Goal: Information Seeking & Learning: Learn about a topic

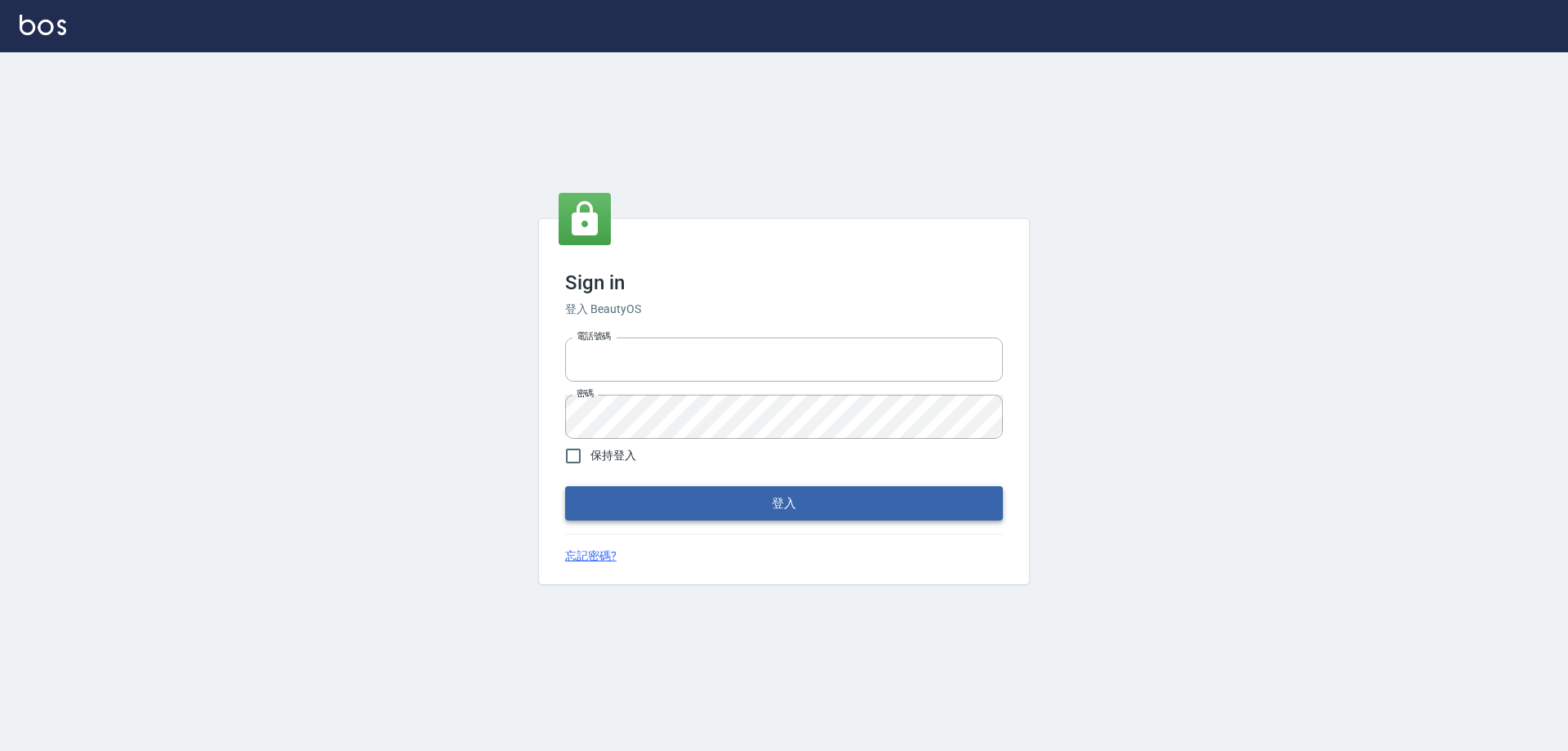
type input "0910673267"
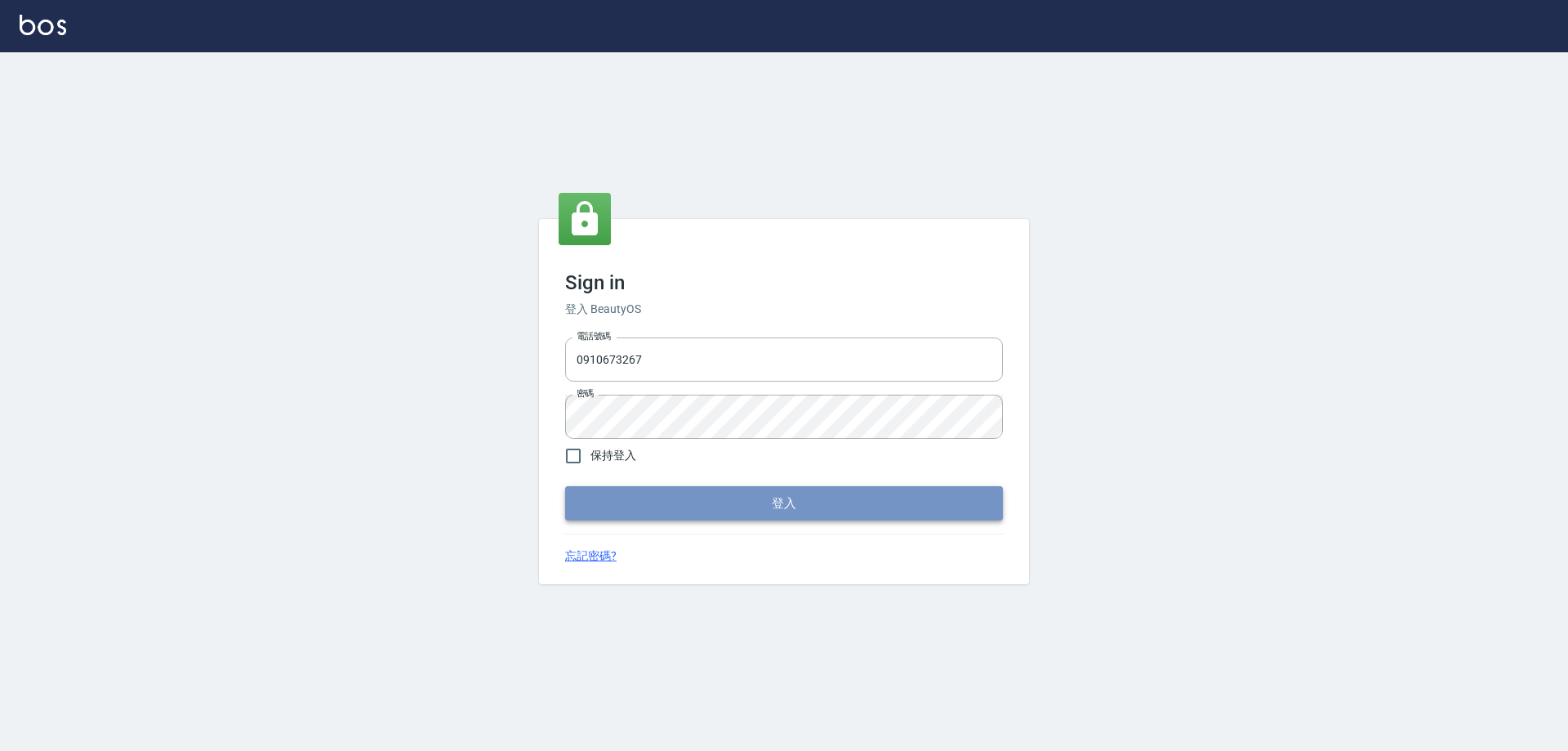
click at [754, 487] on button "登入" at bounding box center [784, 503] width 438 height 34
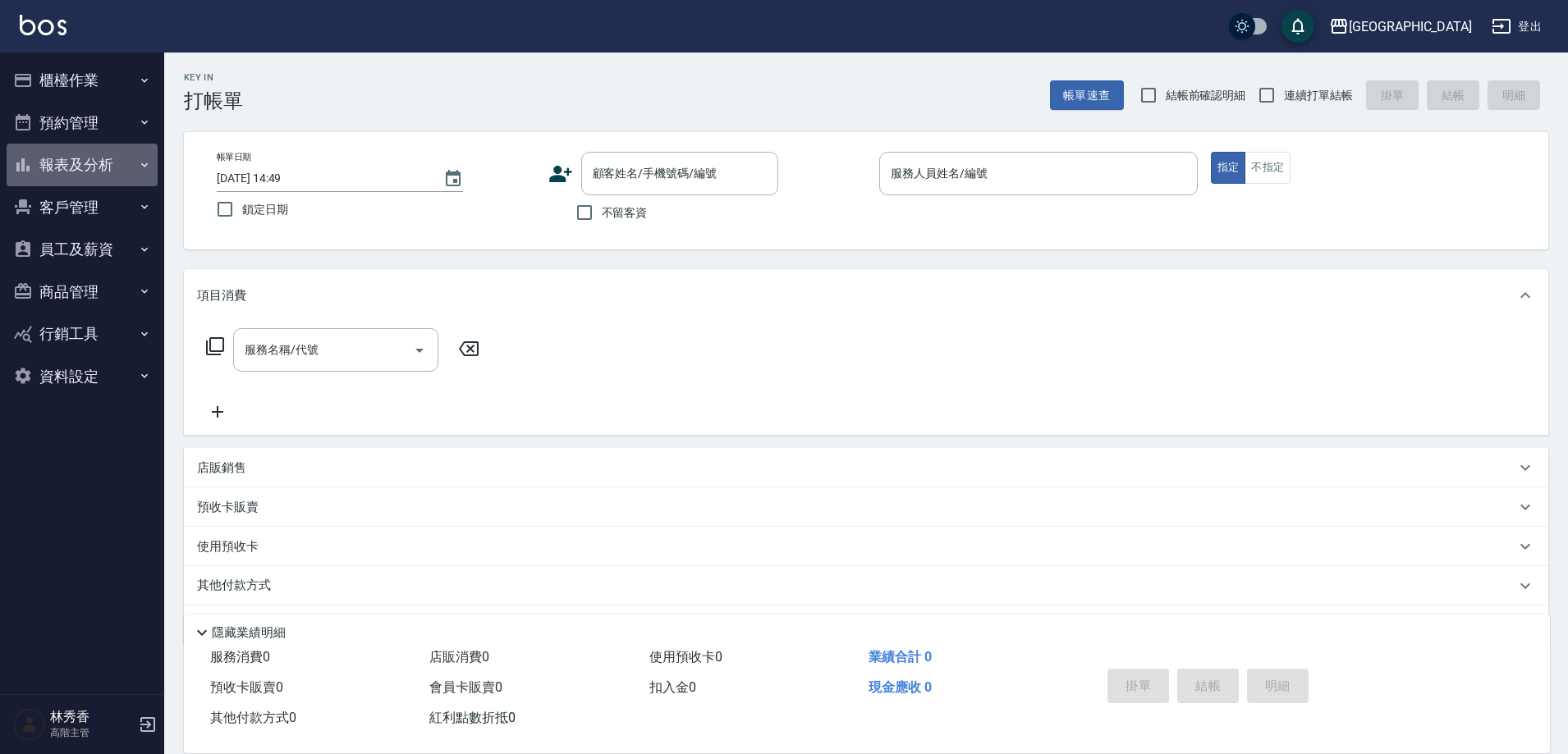
click at [83, 167] on button "報表及分析" at bounding box center [82, 165] width 151 height 43
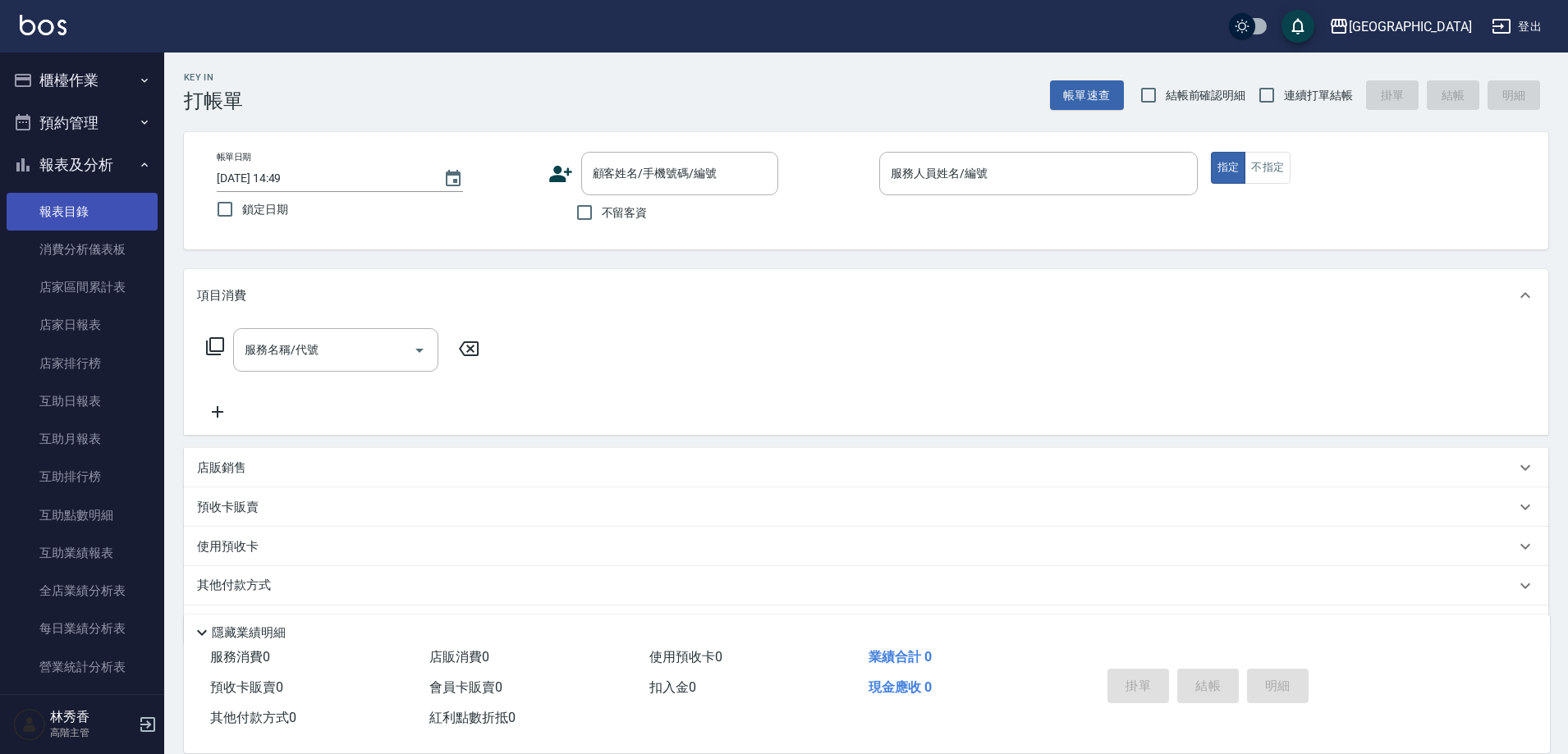
click at [52, 206] on link "報表目錄" at bounding box center [82, 211] width 151 height 37
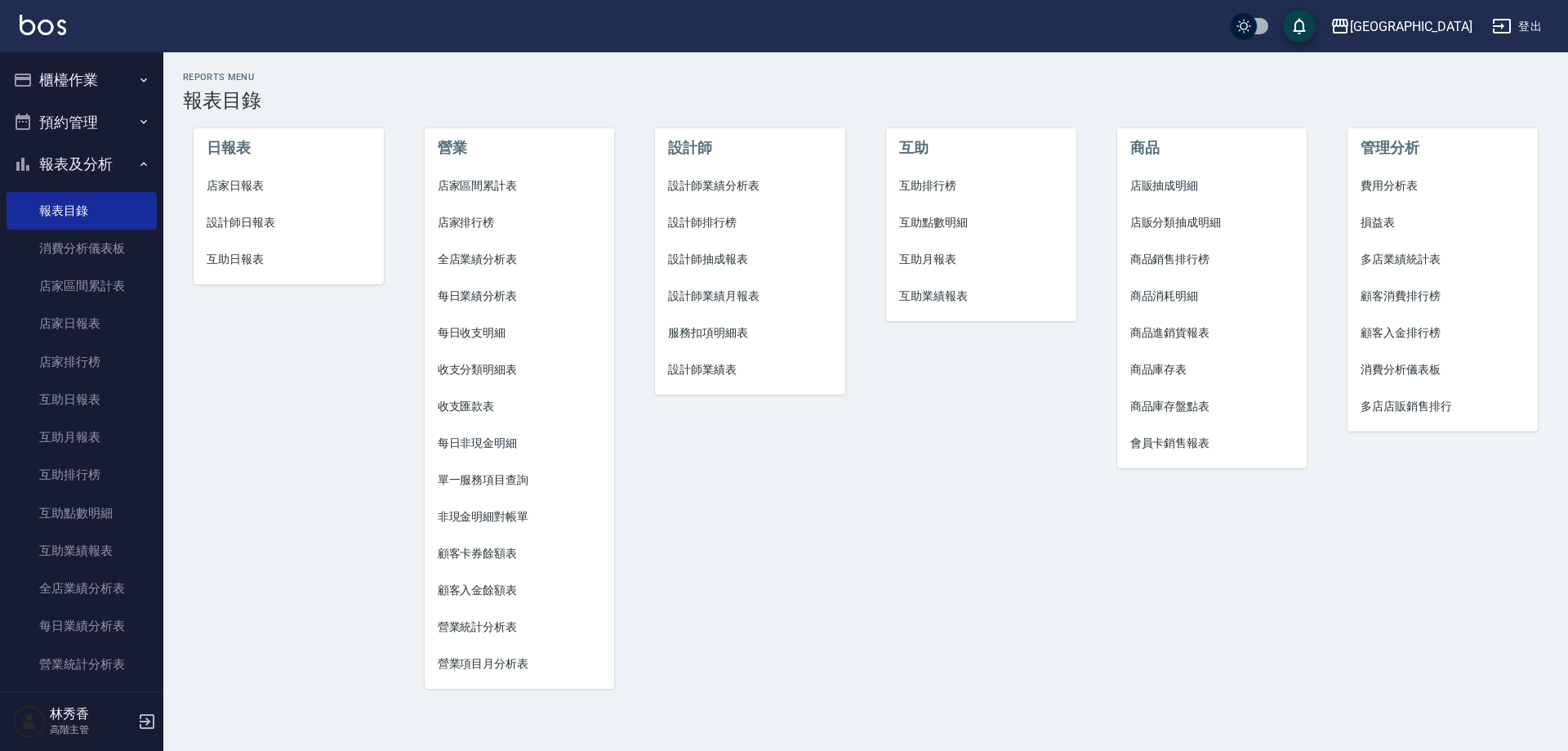
click at [1449, 36] on div "[GEOGRAPHIC_DATA]" at bounding box center [1411, 26] width 123 height 20
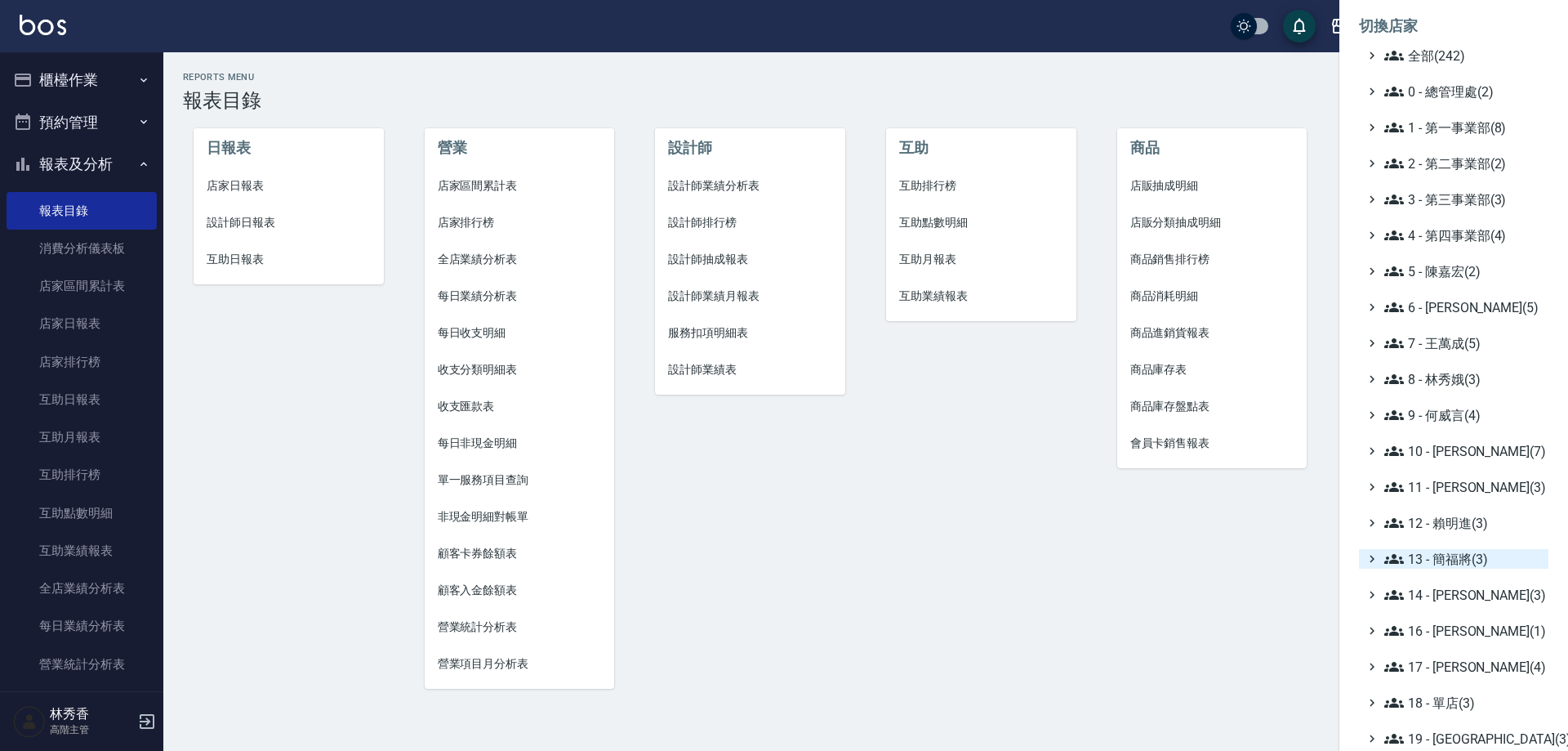
click at [1454, 565] on span "13 - 簡福將(3)" at bounding box center [1463, 558] width 158 height 20
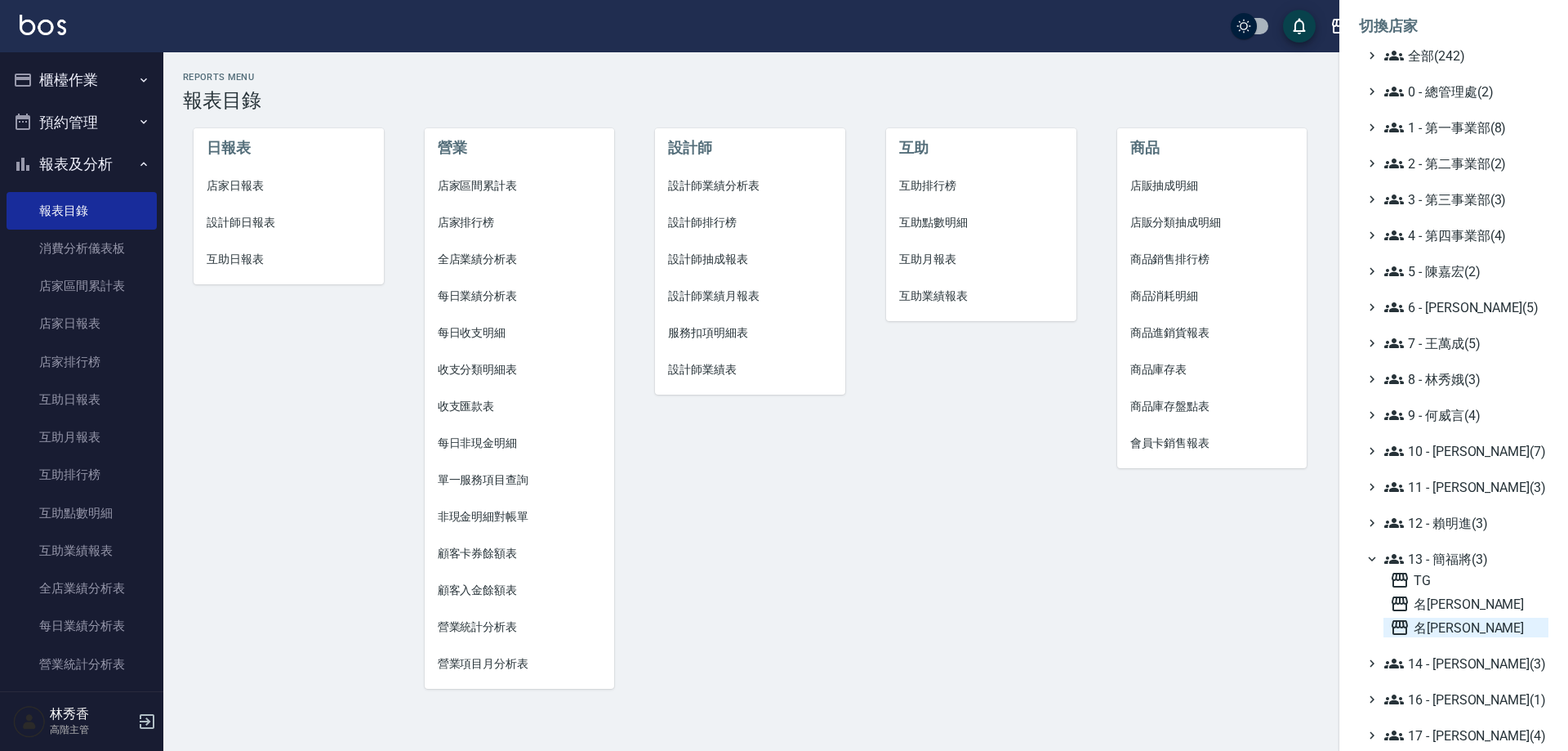
click at [1426, 628] on span "名[PERSON_NAME]" at bounding box center [1465, 627] width 151 height 20
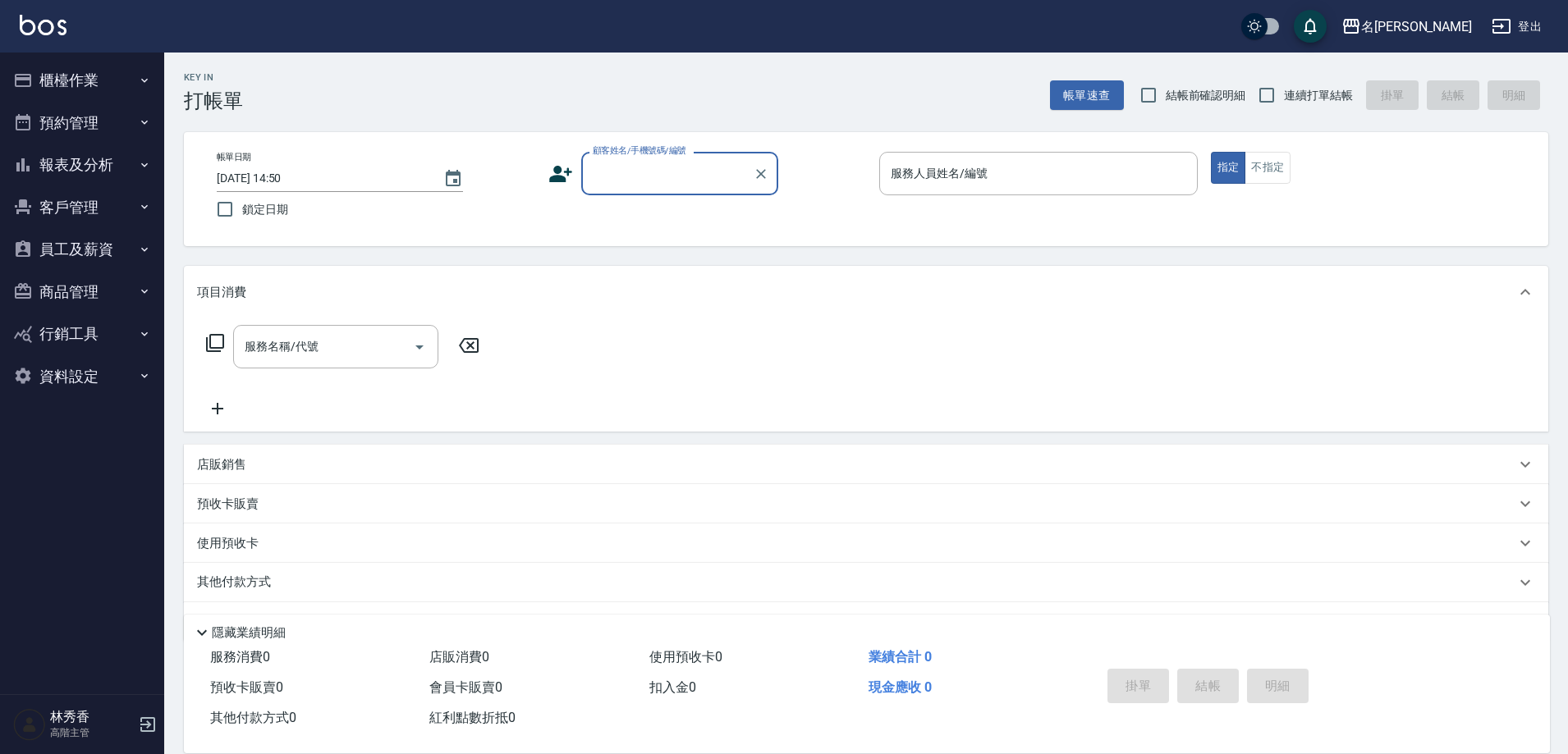
click at [78, 166] on button "報表及分析" at bounding box center [82, 165] width 151 height 43
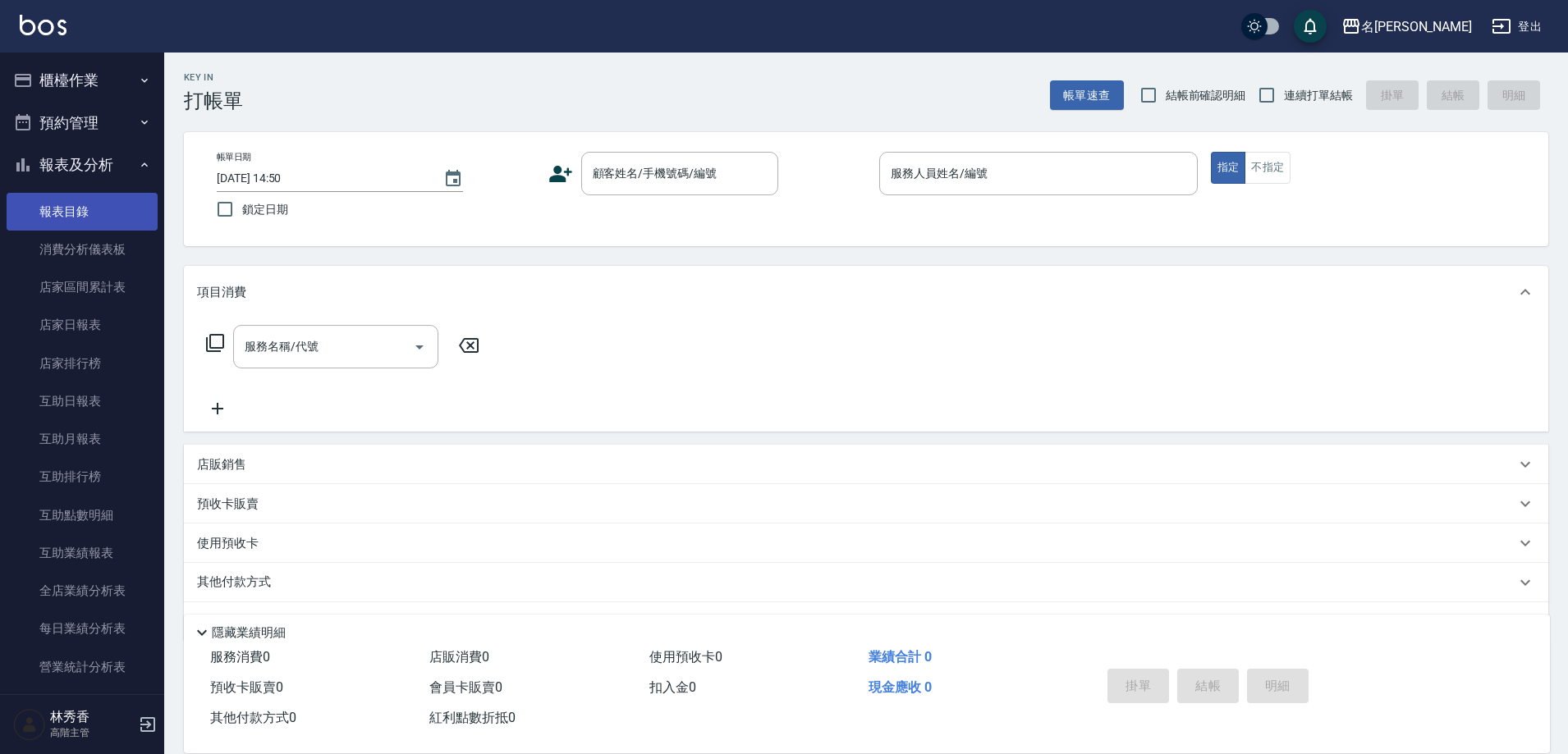
click at [57, 206] on link "報表目錄" at bounding box center [82, 211] width 151 height 37
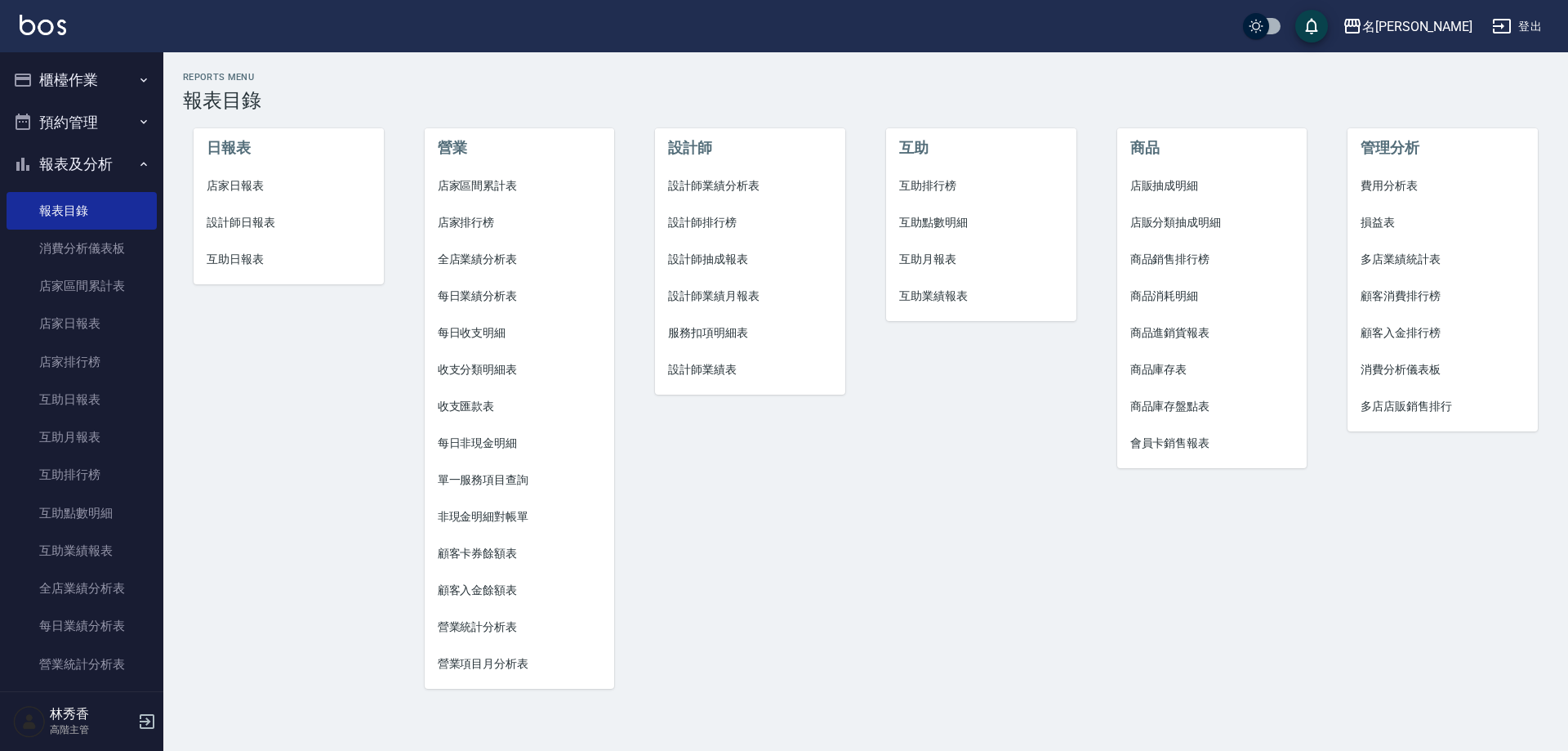
click at [472, 659] on span "營業項目月分析表" at bounding box center [520, 664] width 164 height 17
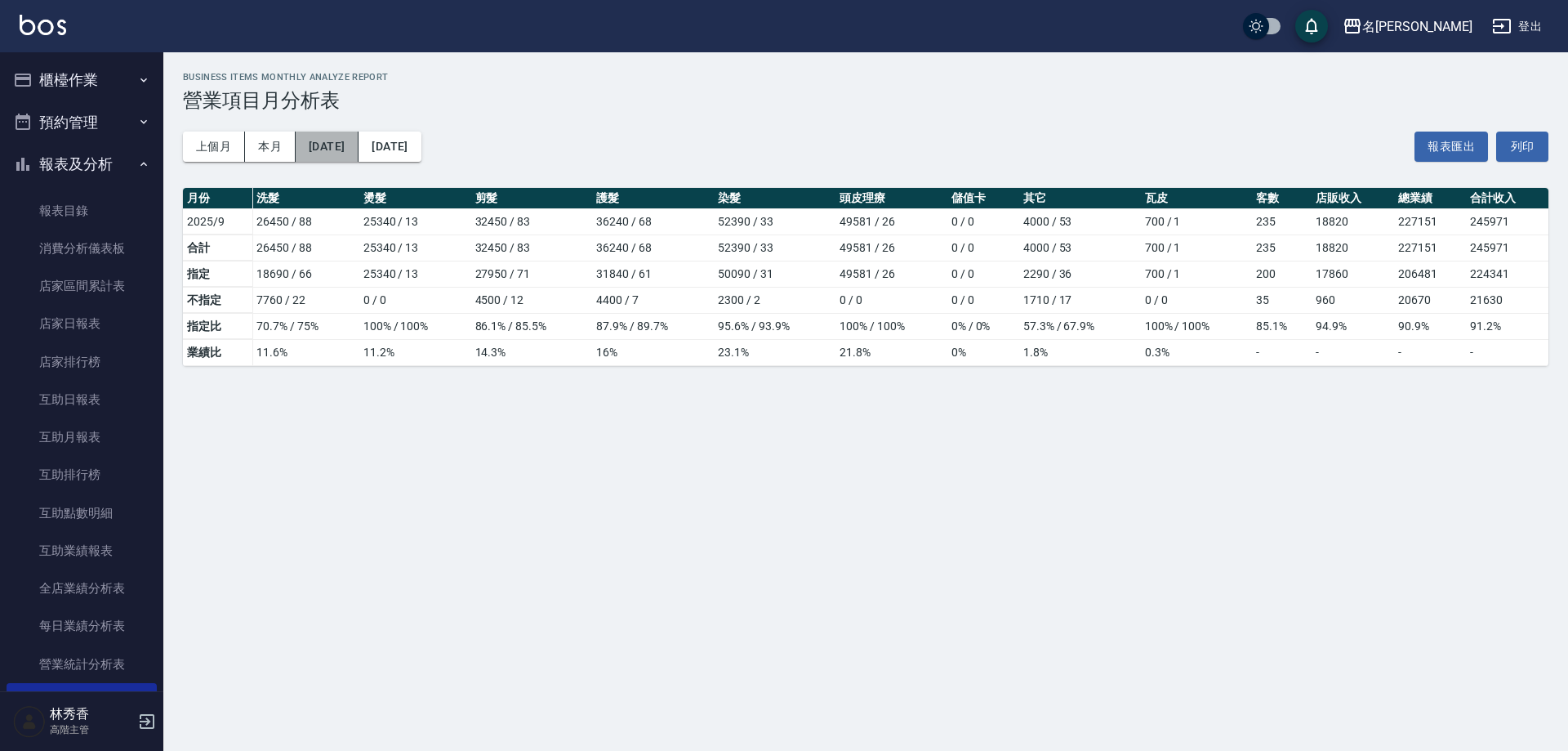
click at [332, 150] on button "[DATE]" at bounding box center [327, 147] width 63 height 30
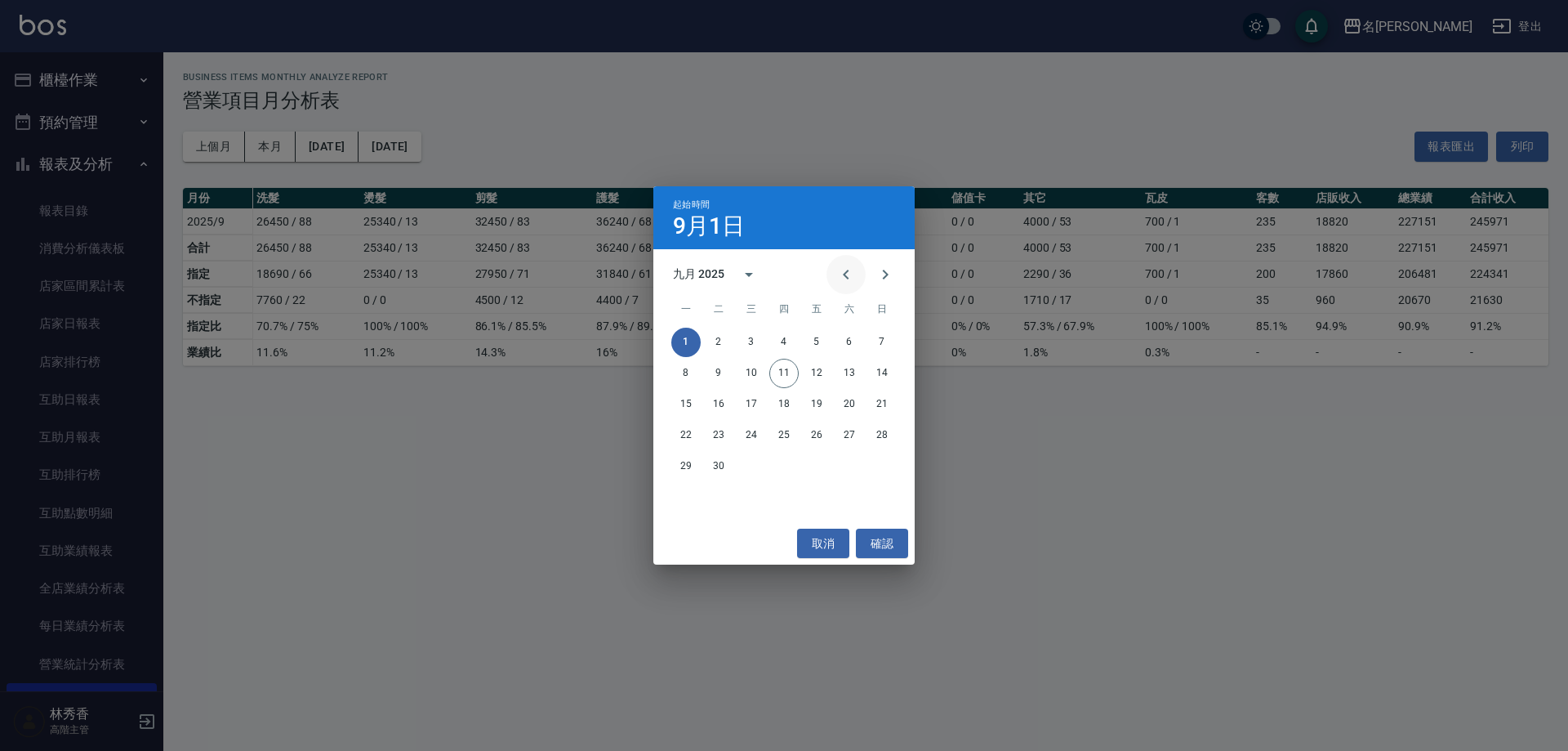
click at [848, 275] on icon "Previous month" at bounding box center [846, 274] width 20 height 20
click at [847, 275] on icon "Previous month" at bounding box center [846, 274] width 20 height 20
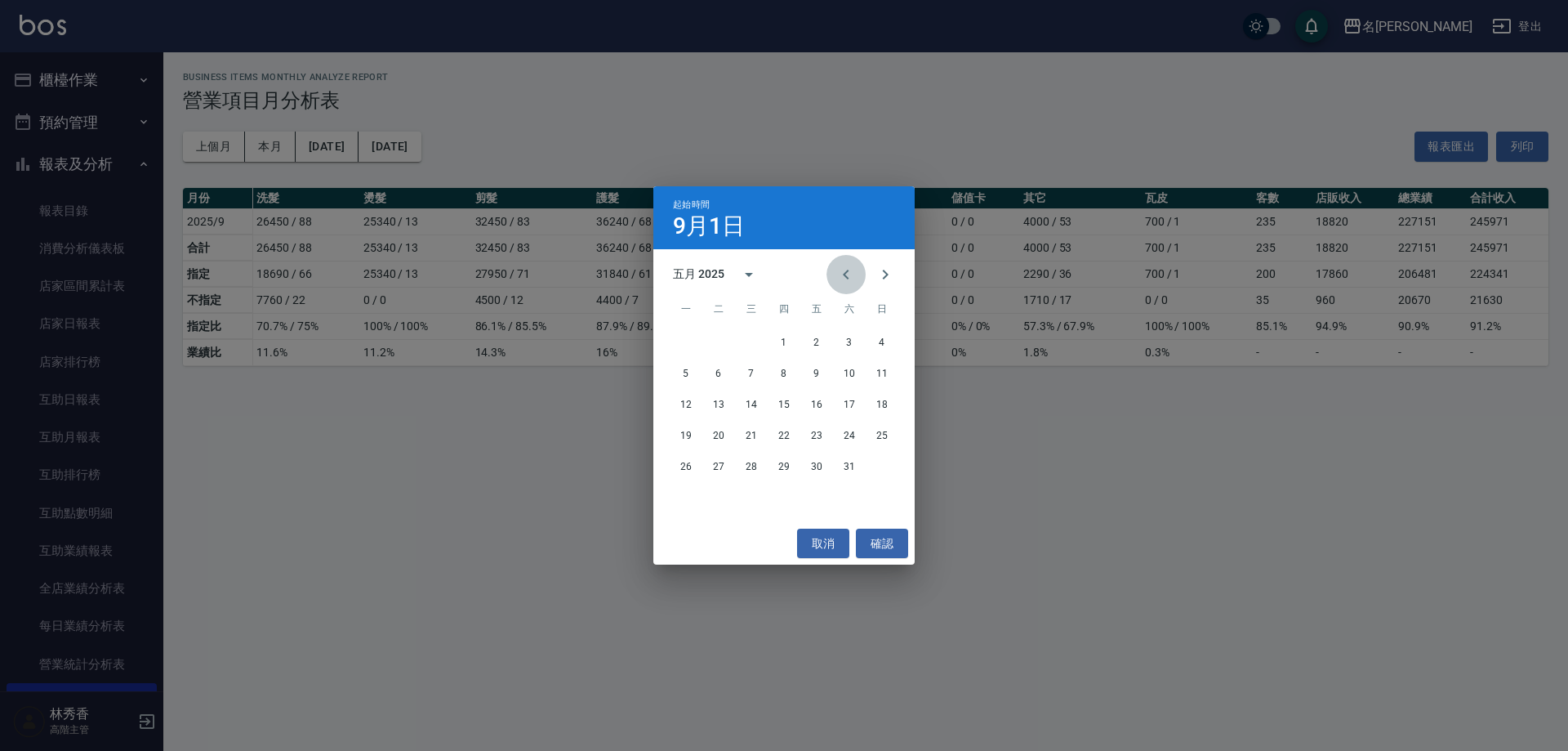
click at [847, 275] on icon "Previous month" at bounding box center [846, 274] width 20 height 20
click at [861, 335] on button "1" at bounding box center [849, 342] width 30 height 30
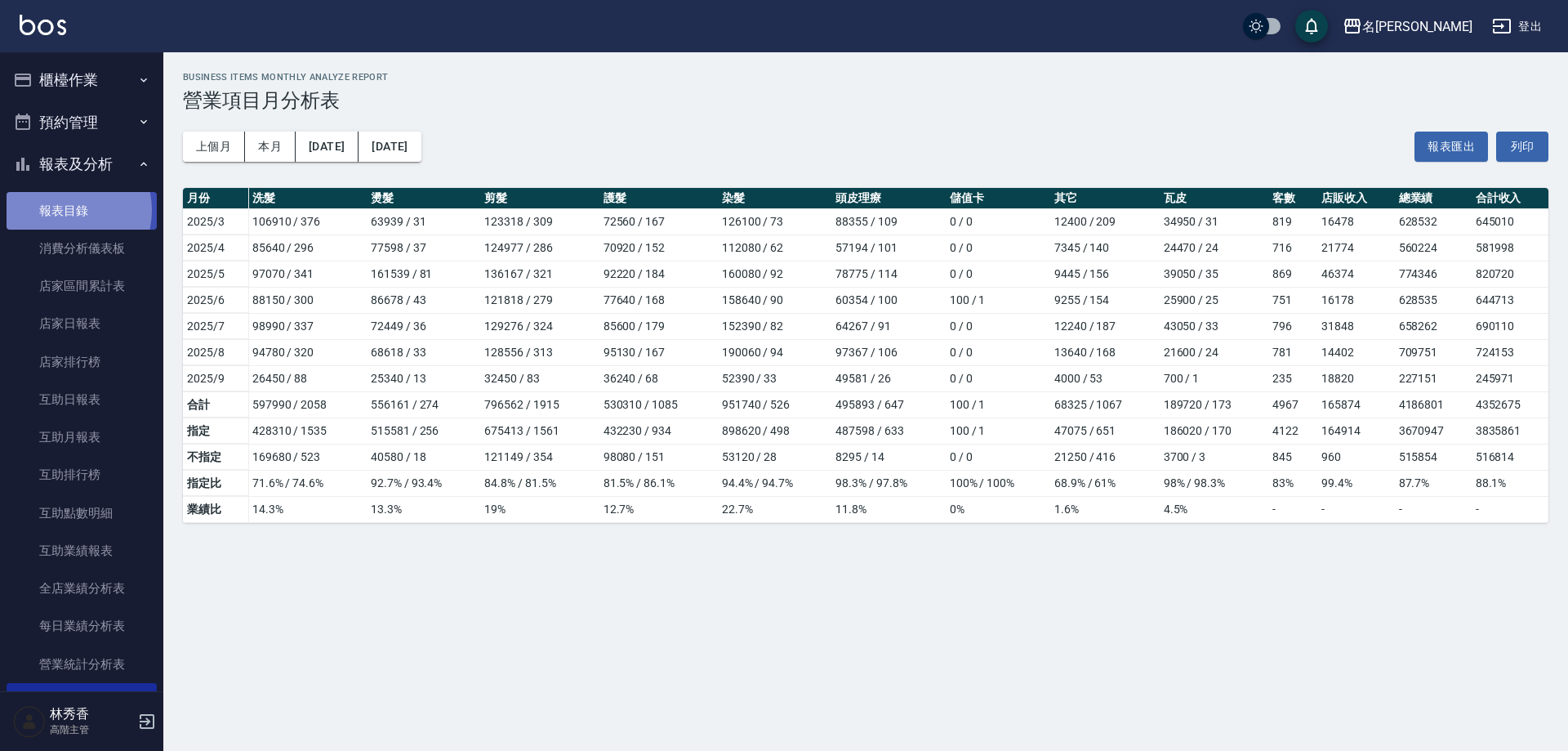
click at [62, 210] on link "報表目錄" at bounding box center [82, 211] width 151 height 37
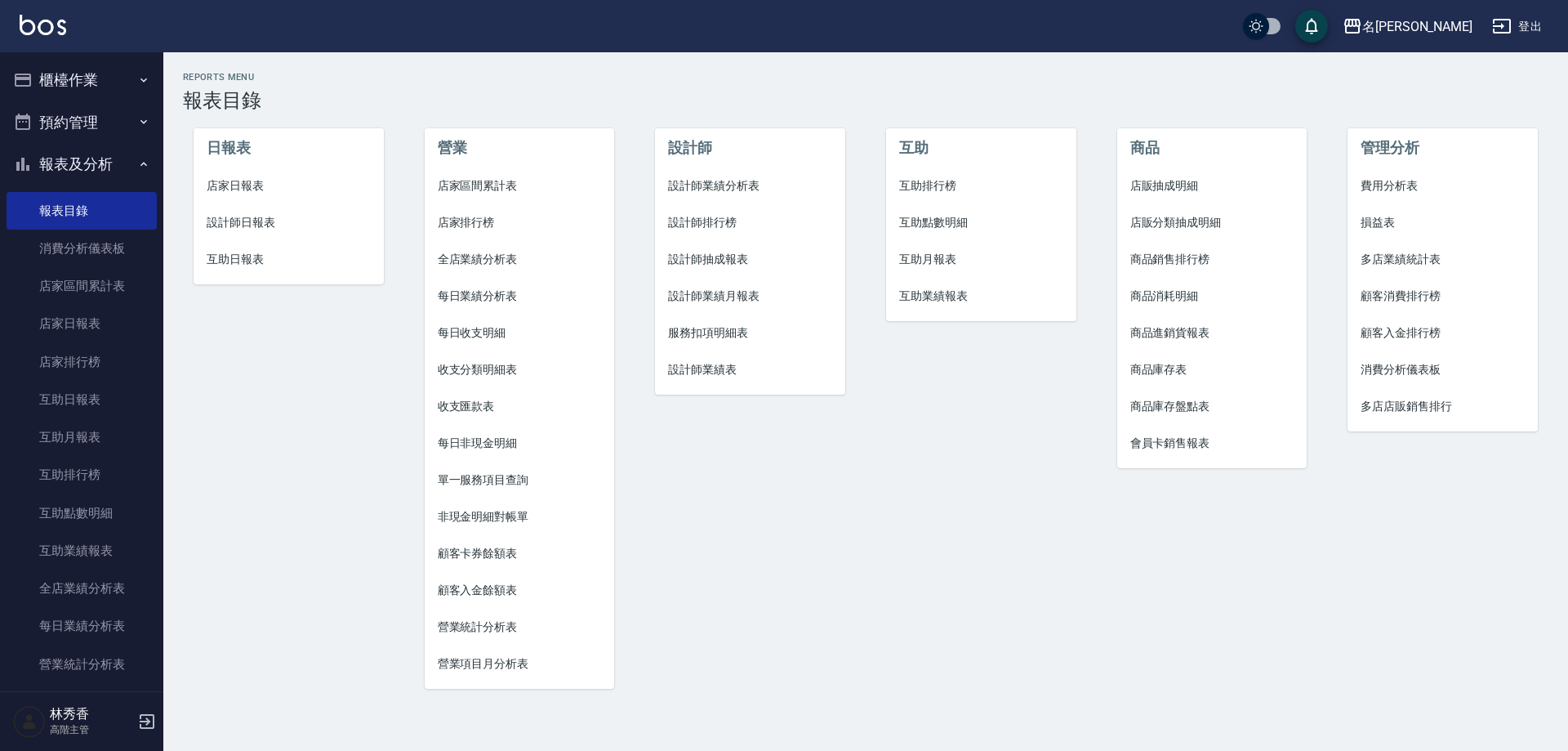
click at [1392, 195] on li "費用分析表" at bounding box center [1443, 186] width 191 height 37
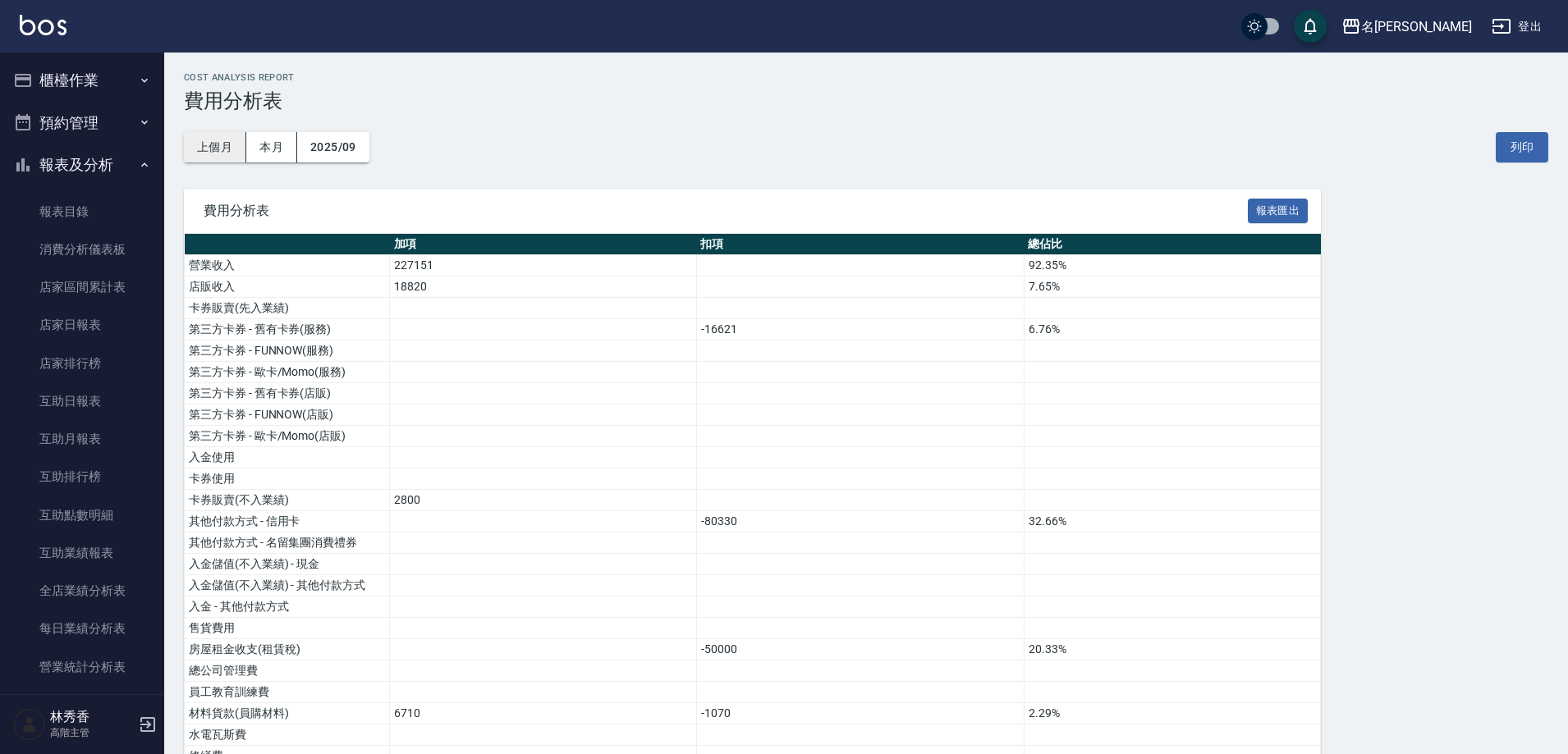
click at [233, 145] on button "上個月" at bounding box center [214, 147] width 62 height 31
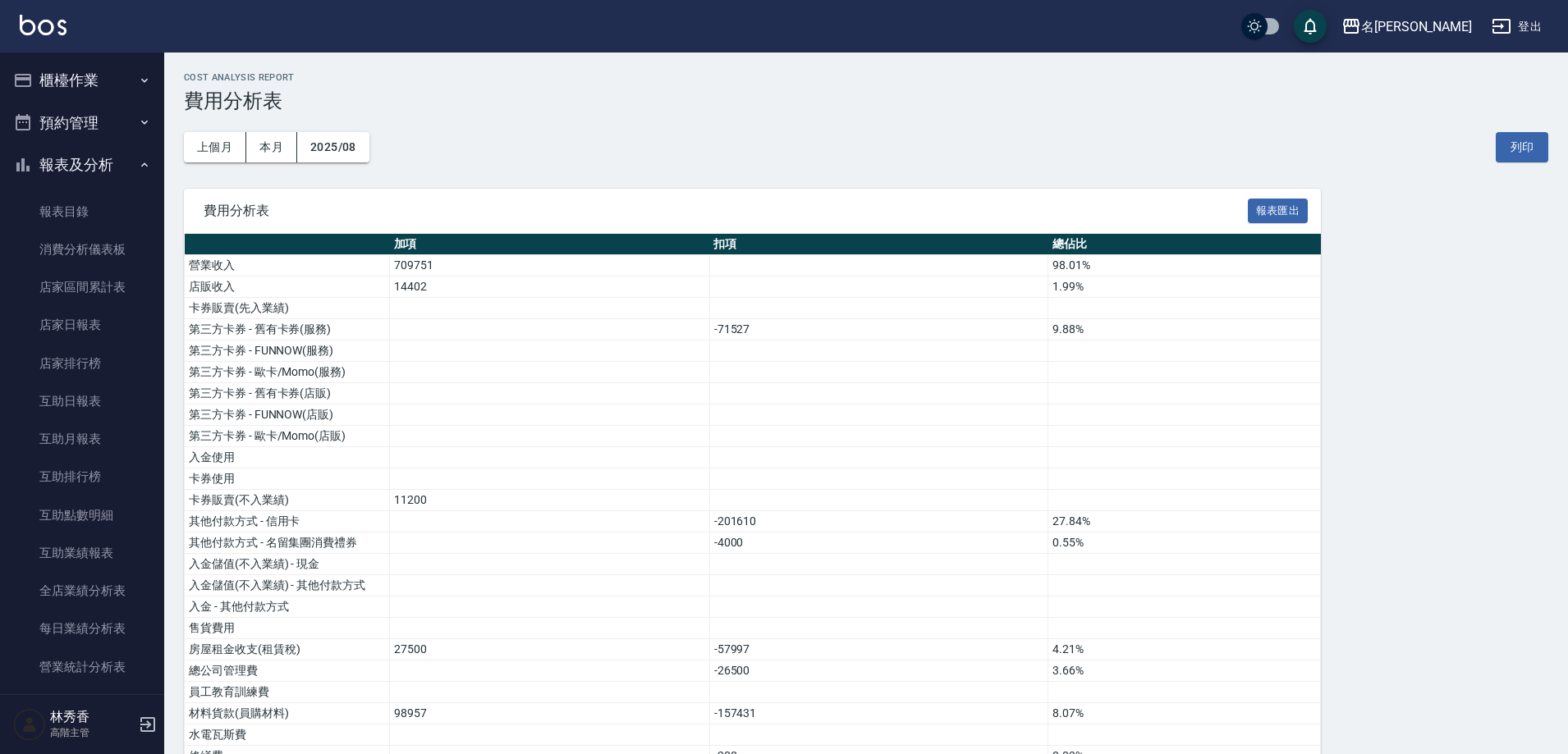
click at [138, 159] on icon "button" at bounding box center [145, 166] width 13 height 13
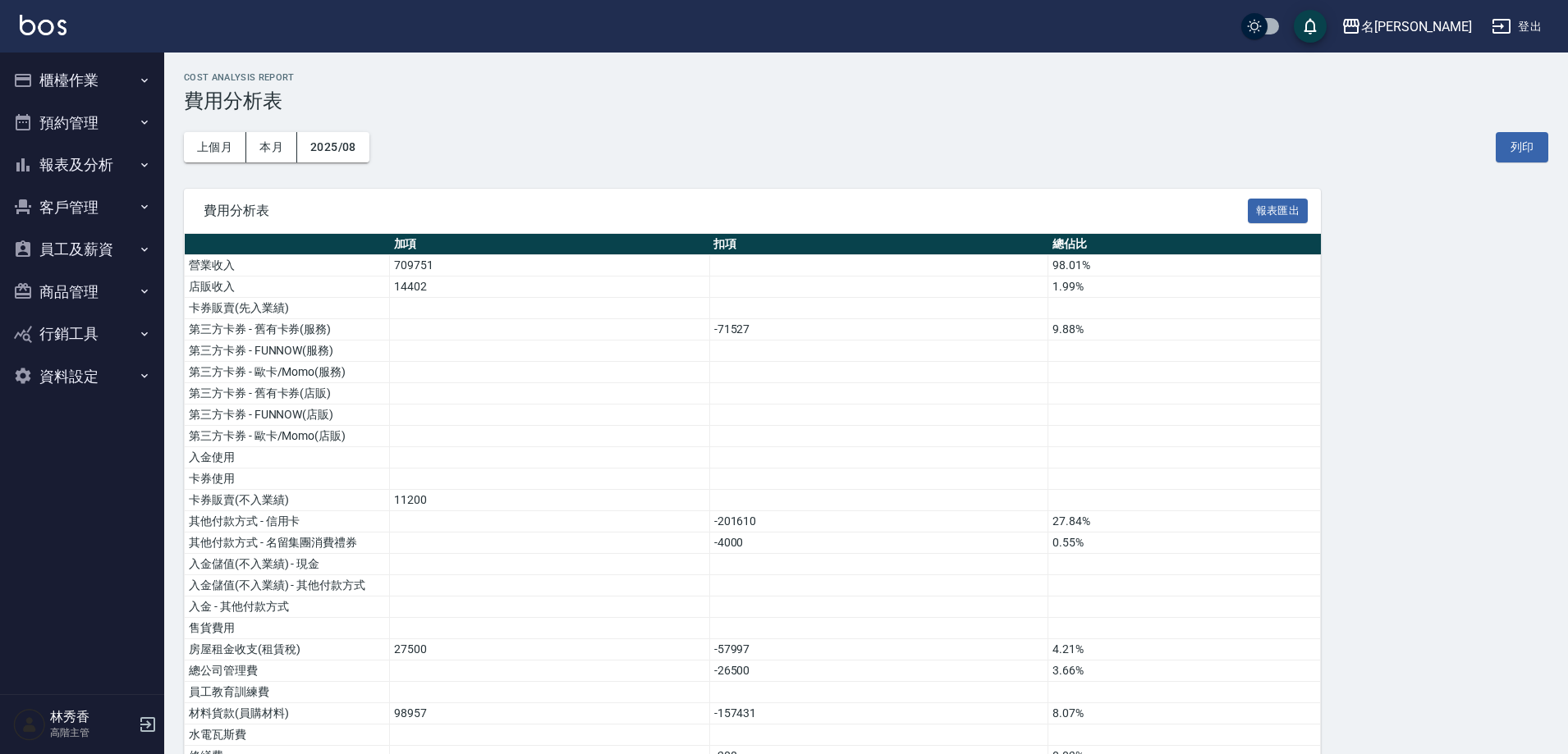
click at [112, 251] on button "員工及薪資" at bounding box center [82, 249] width 151 height 43
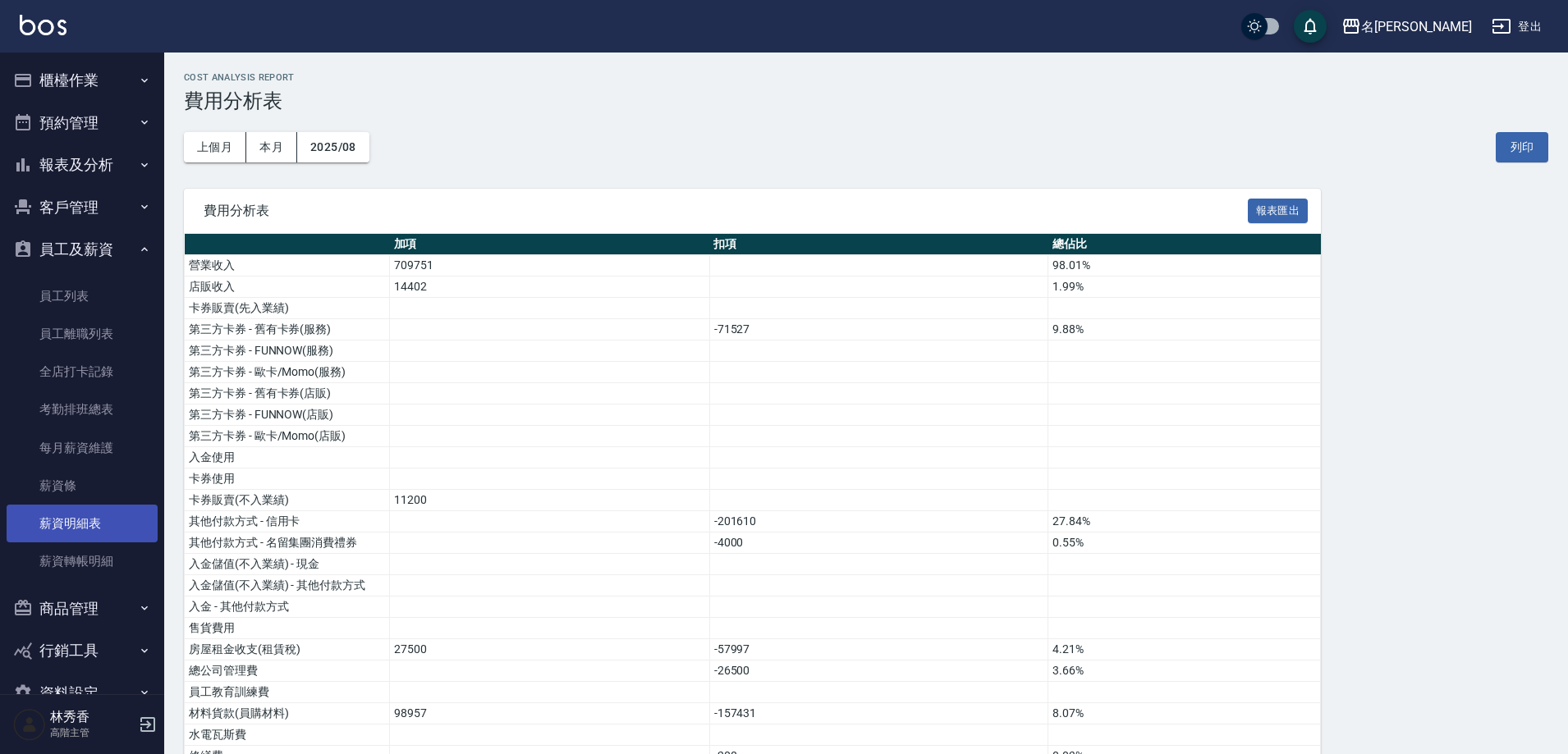
click at [72, 526] on link "薪資明細表" at bounding box center [82, 522] width 151 height 37
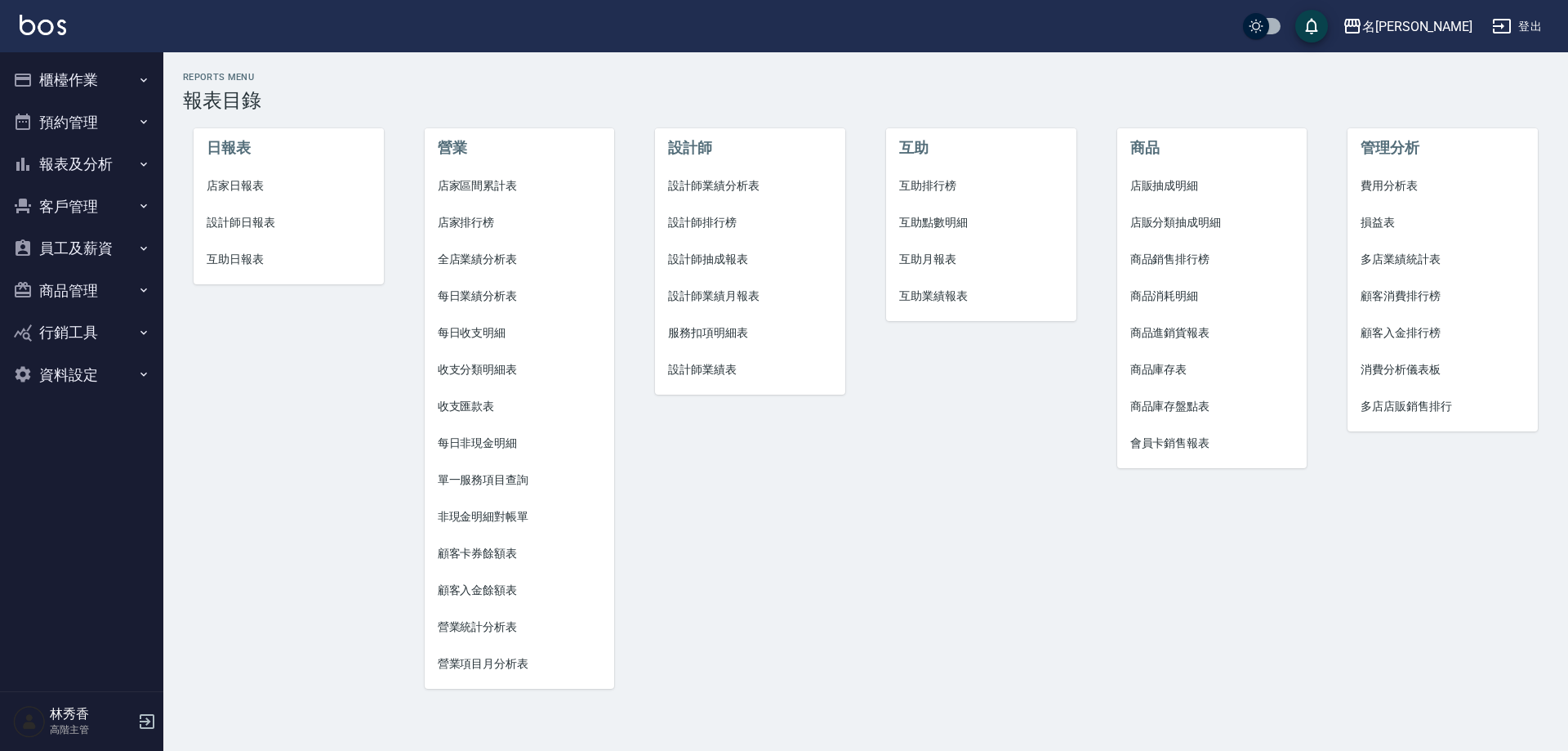
click at [725, 297] on span "設計師業績月報表" at bounding box center [750, 296] width 164 height 17
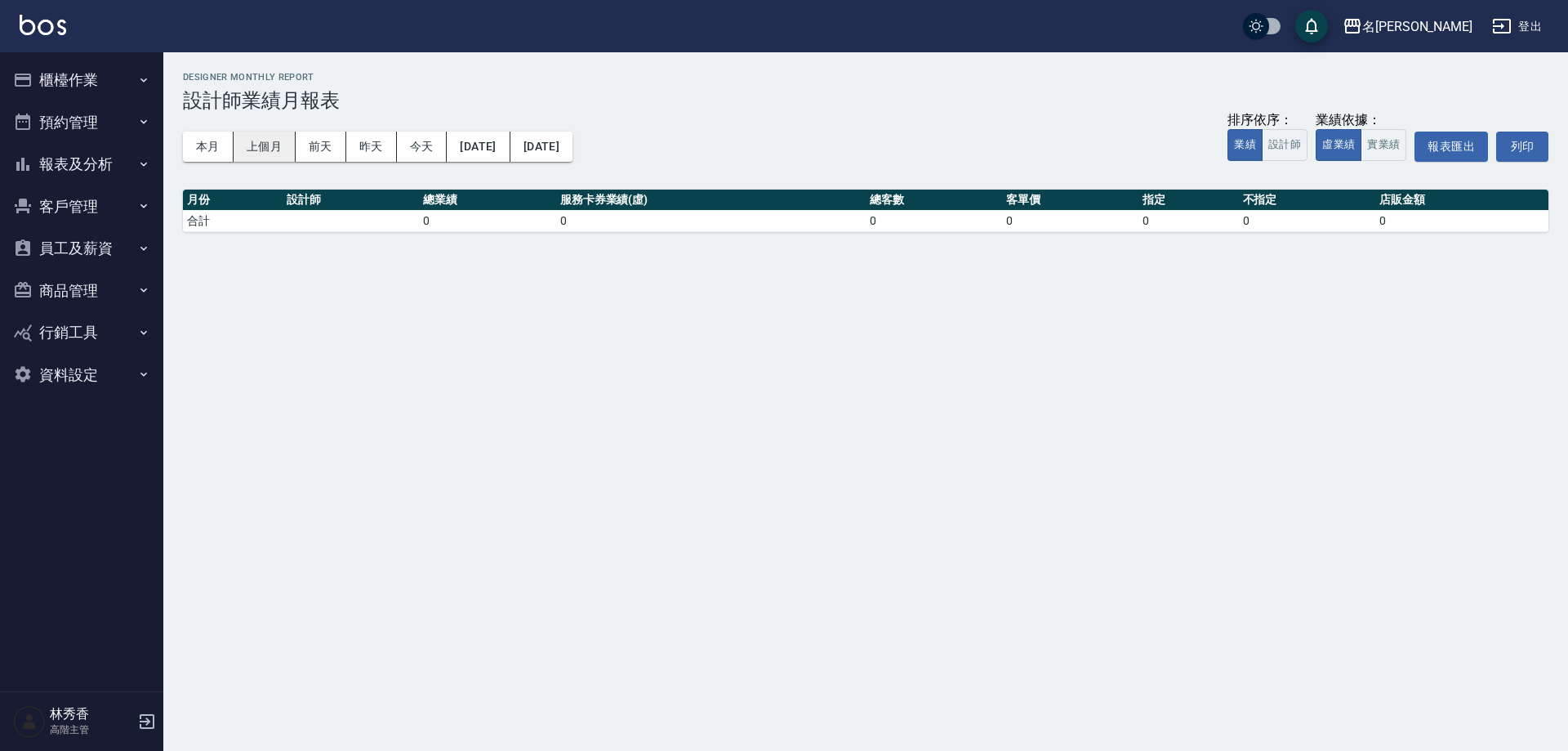
click at [277, 147] on button "上個月" at bounding box center [264, 147] width 62 height 30
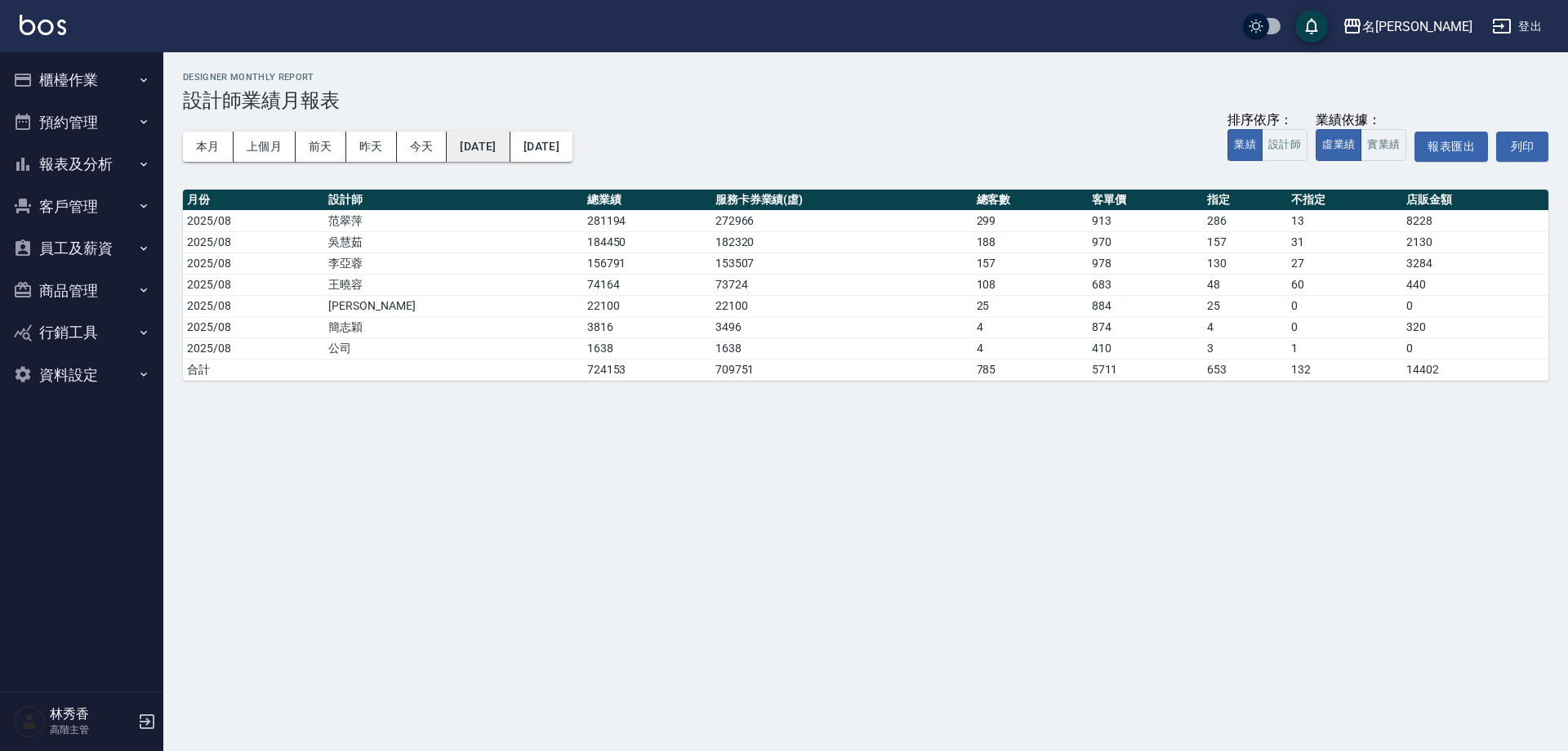
click at [501, 132] on button "2025/08/01" at bounding box center [478, 147] width 63 height 30
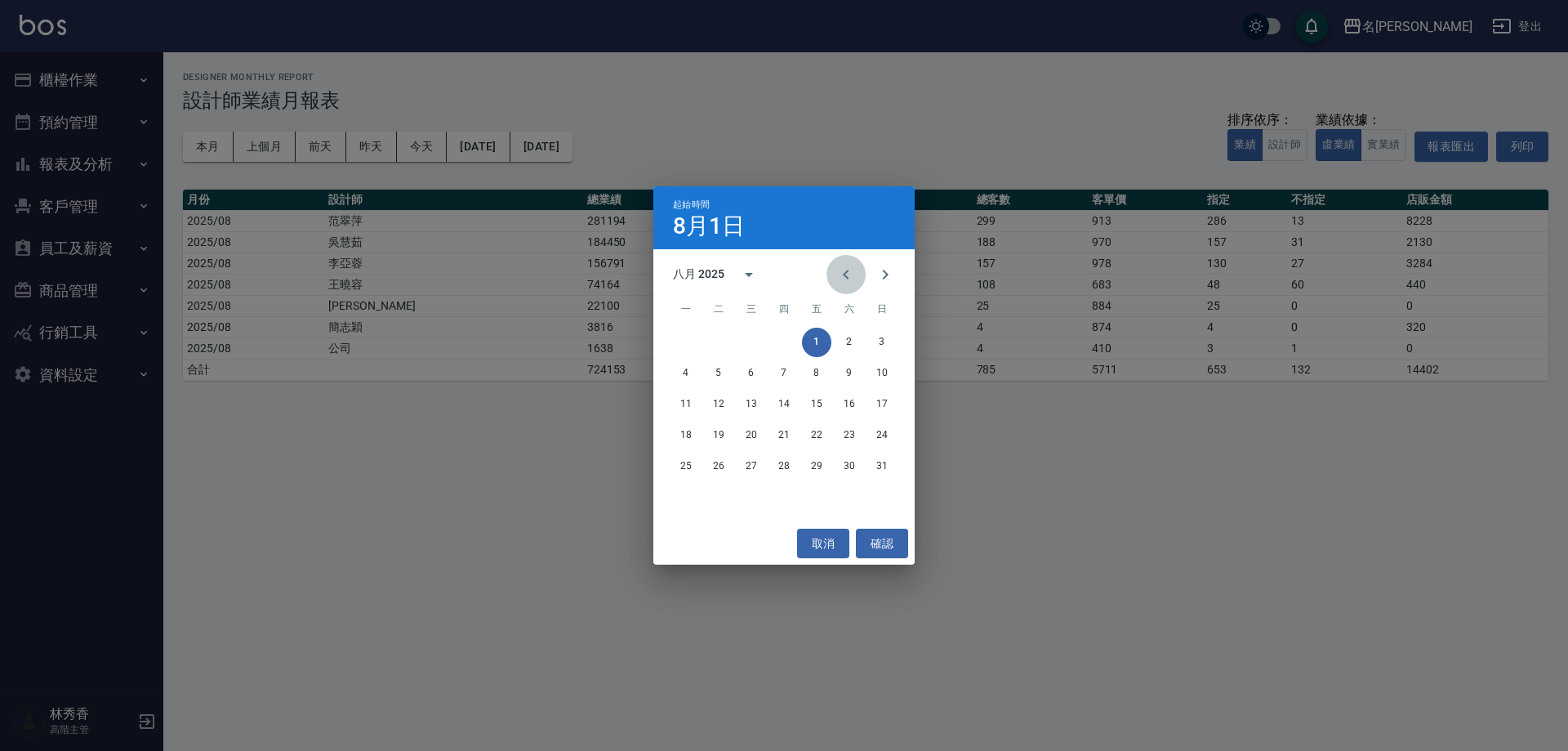
click at [835, 276] on button "Previous month" at bounding box center [846, 274] width 39 height 39
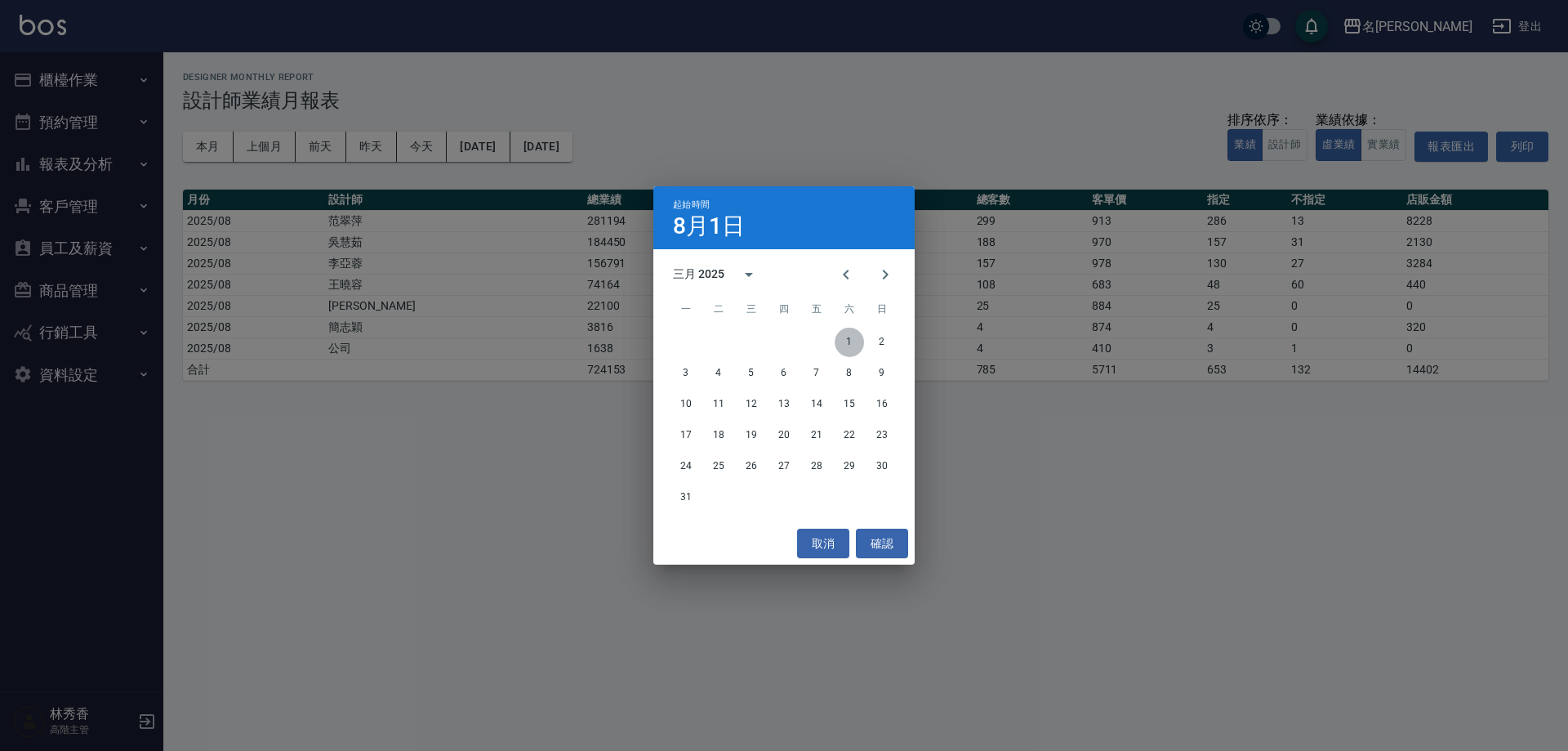
click at [841, 335] on button "1" at bounding box center [849, 342] width 30 height 30
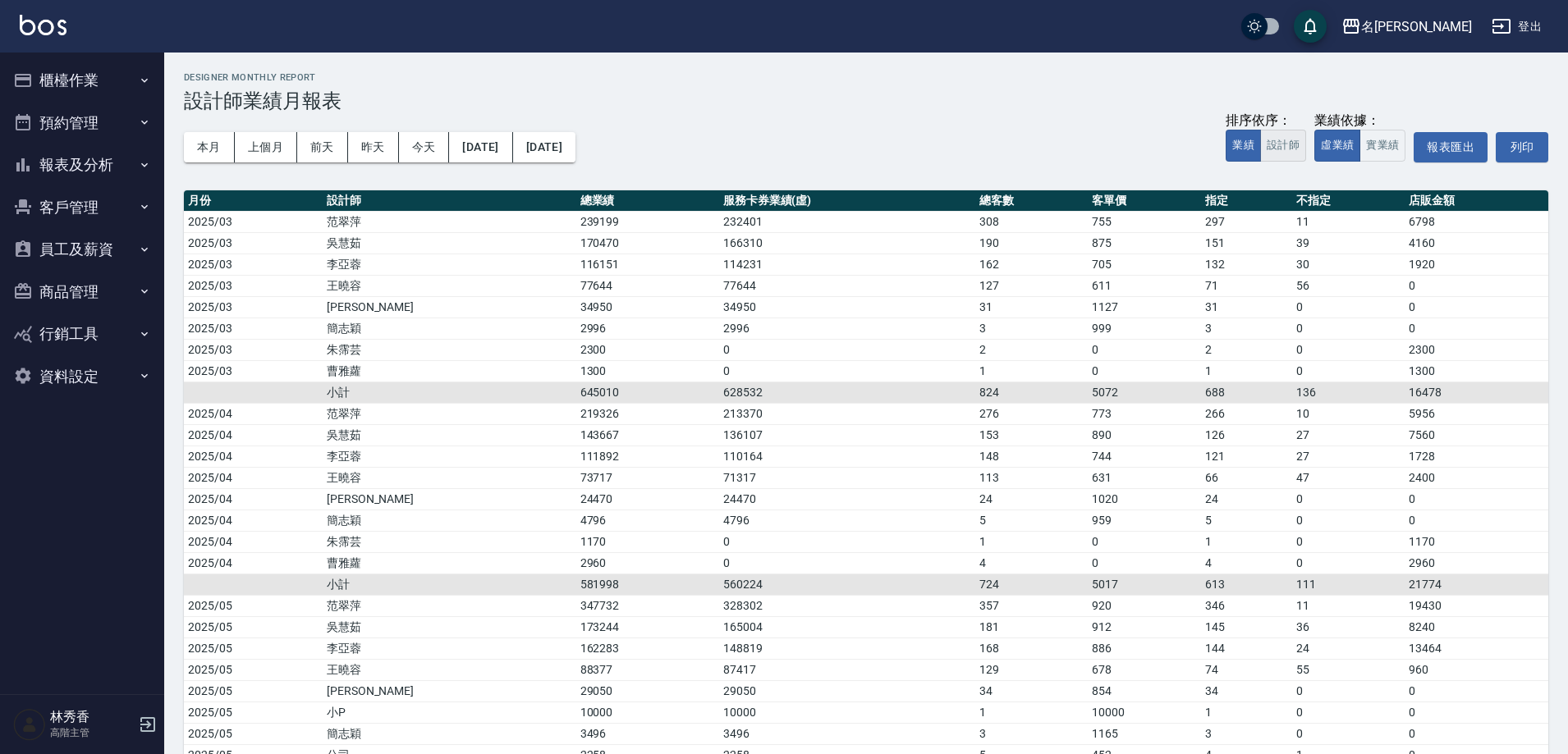
click at [1295, 146] on button "設計師" at bounding box center [1283, 144] width 46 height 32
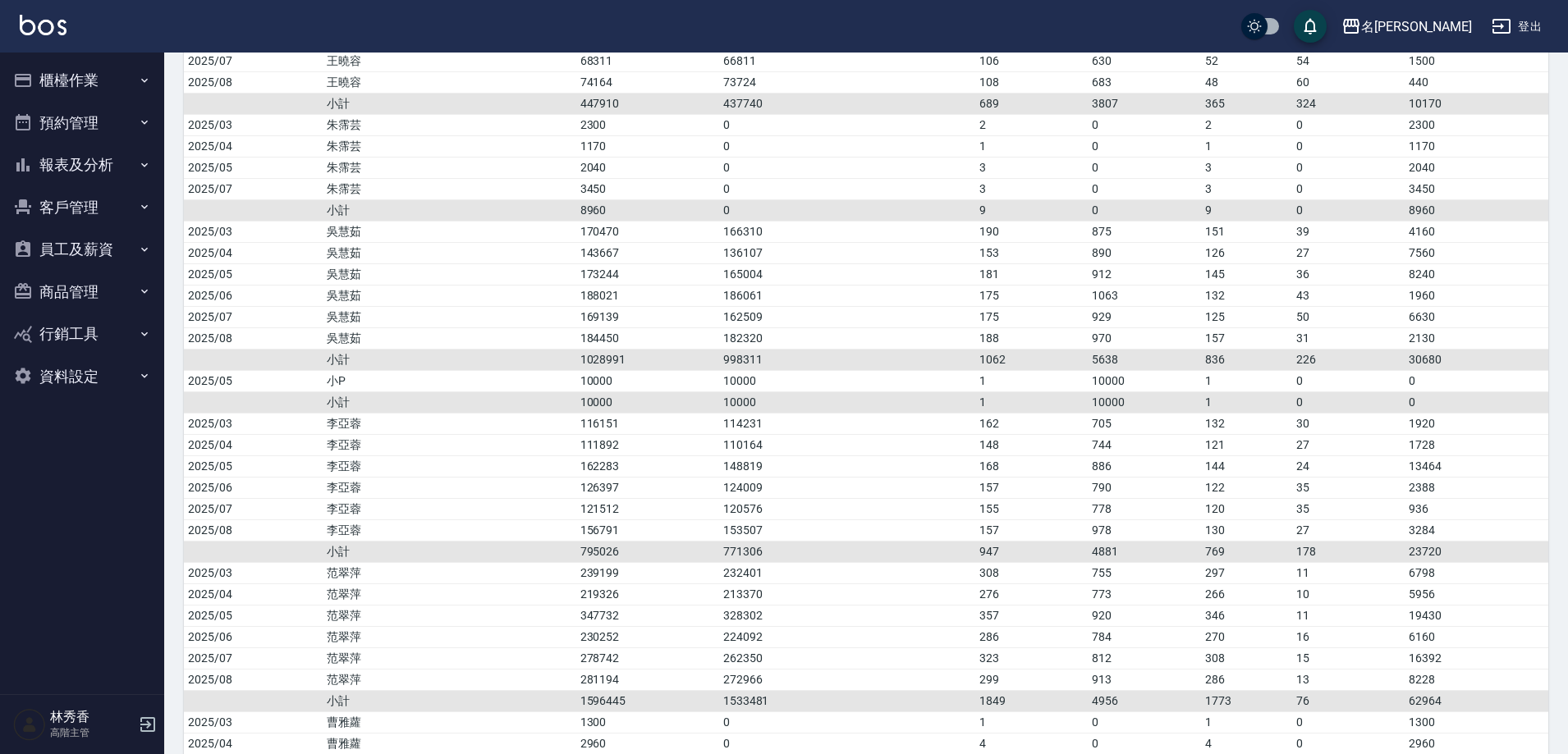
scroll to position [226, 0]
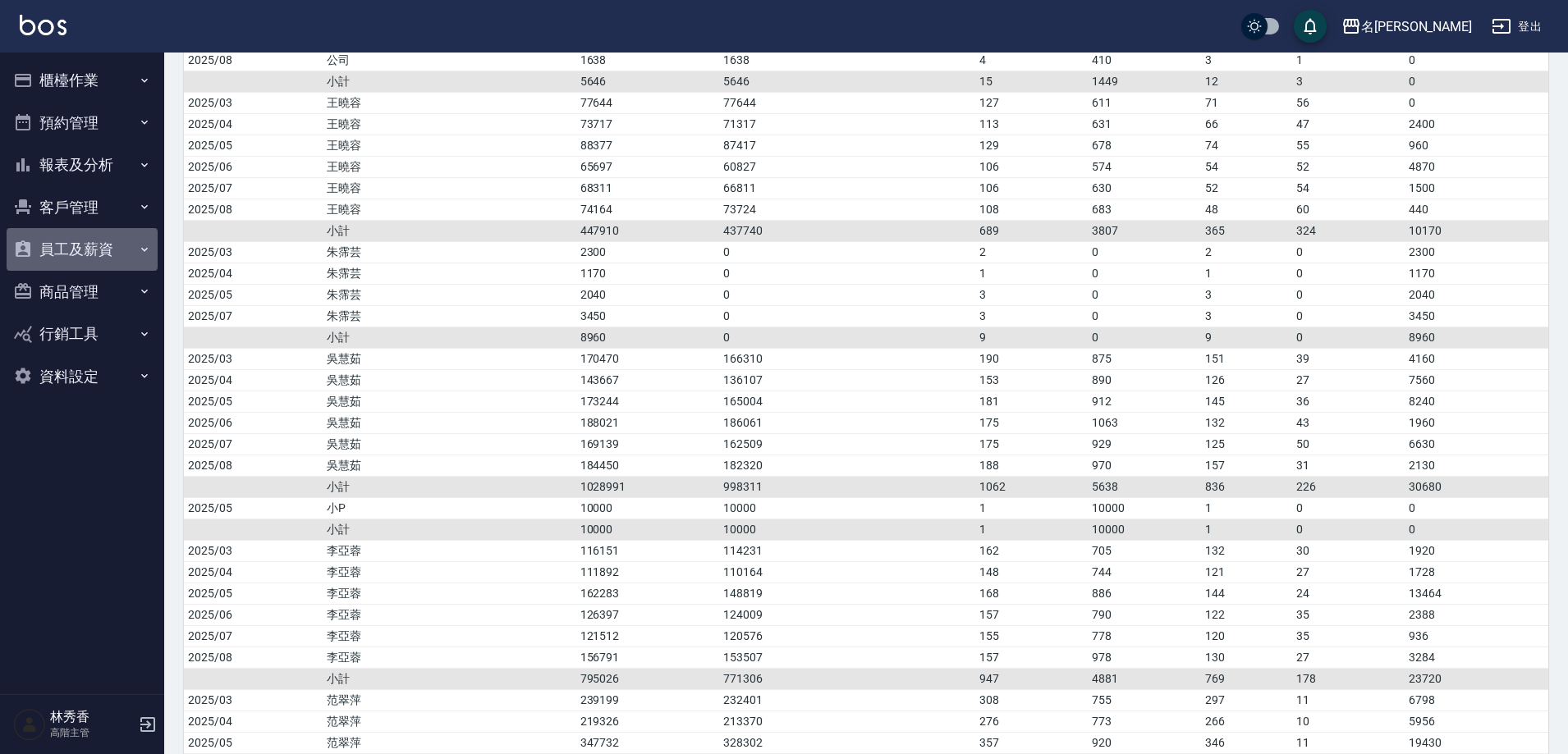
click at [82, 249] on button "員工及薪資" at bounding box center [82, 249] width 151 height 43
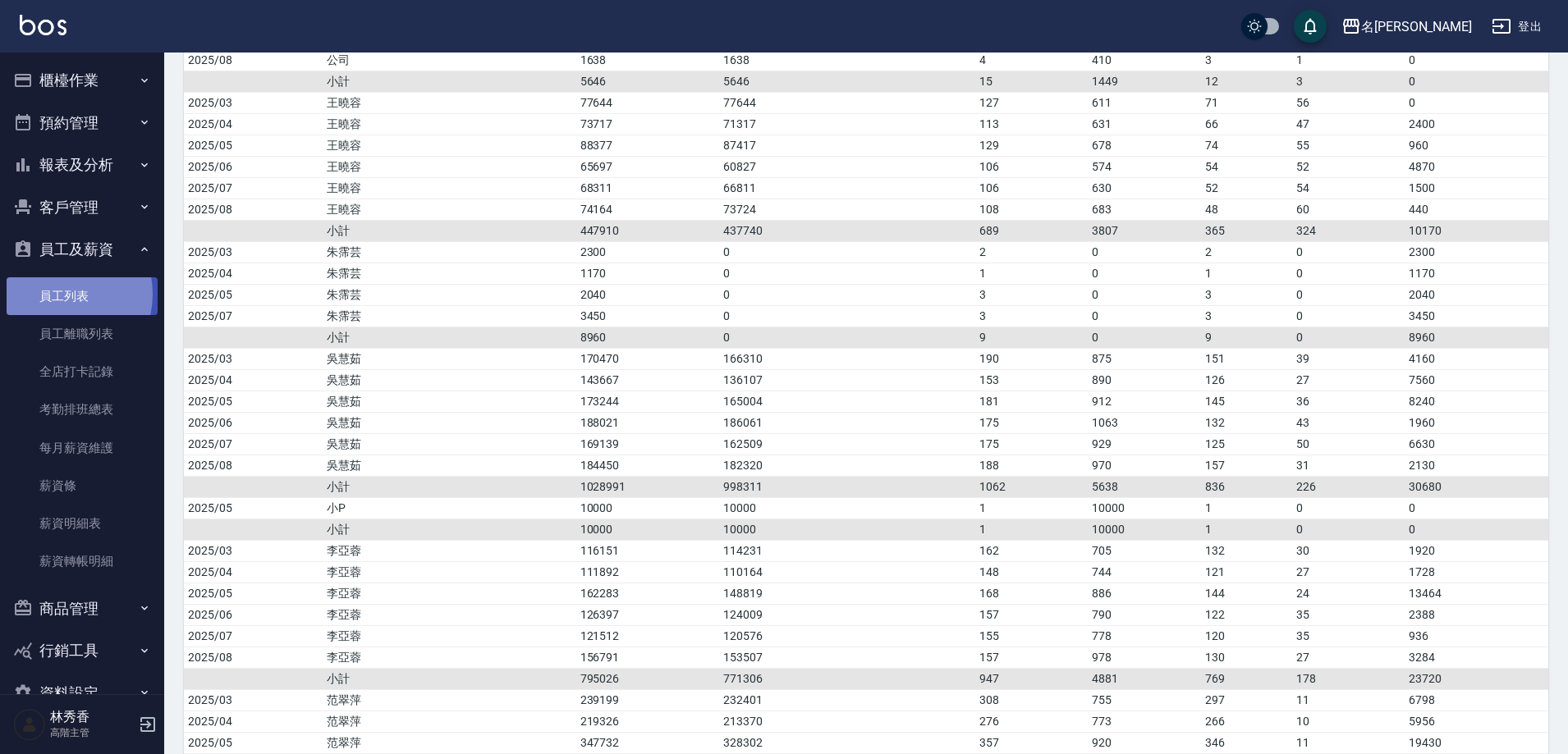
click at [55, 294] on link "員工列表" at bounding box center [82, 296] width 151 height 37
